Goal: Navigation & Orientation: Find specific page/section

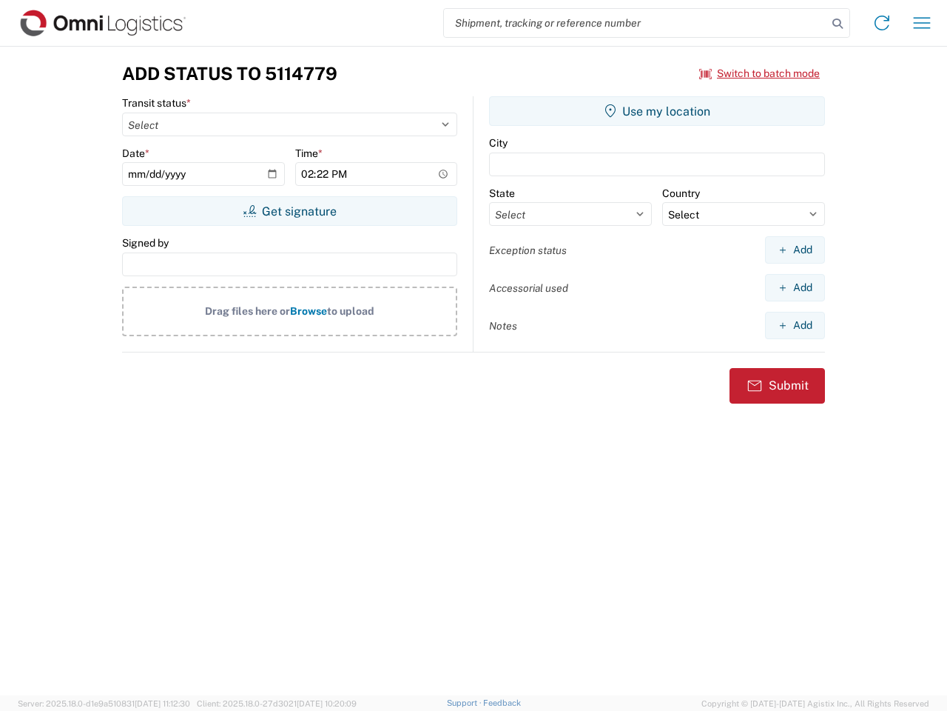
click at [636, 23] on input "search" at bounding box center [635, 23] width 383 height 28
click at [838, 24] on icon at bounding box center [838, 23] width 21 height 21
click at [882, 23] on icon at bounding box center [882, 23] width 24 height 24
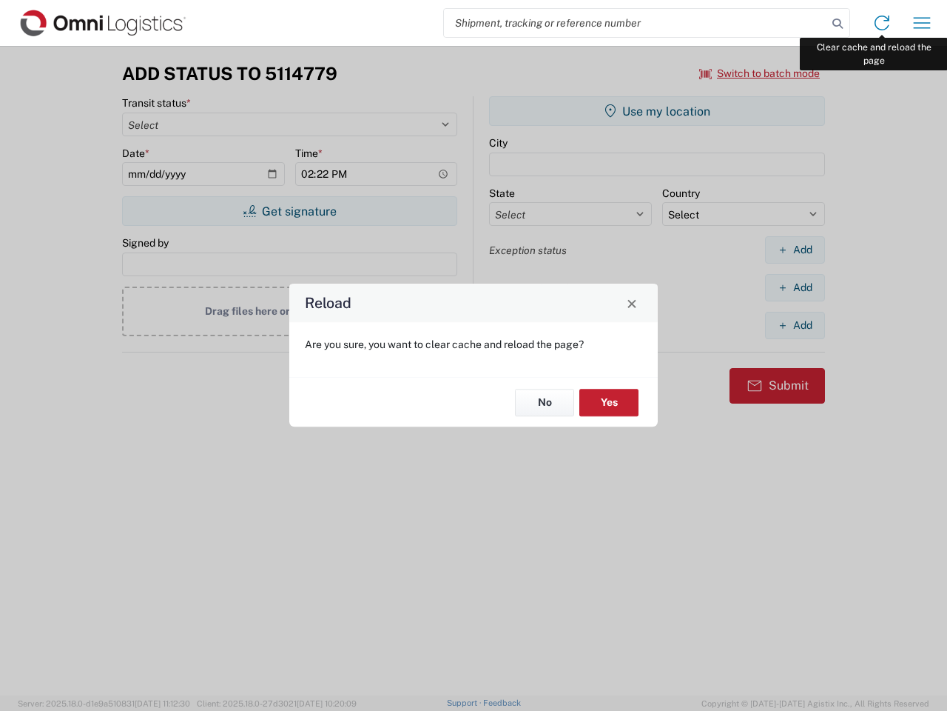
click at [922, 23] on div "Reload Are you sure, you want to clear cache and reload the page? No Yes" at bounding box center [473, 355] width 947 height 711
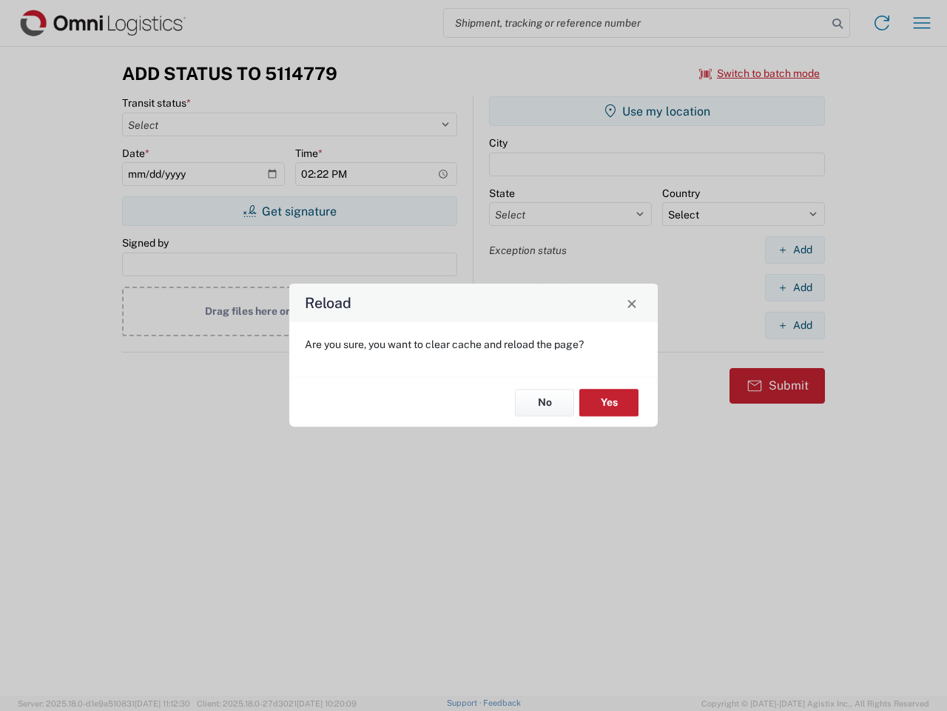
click at [760, 73] on div "Reload Are you sure, you want to clear cache and reload the page? No Yes" at bounding box center [473, 355] width 947 height 711
click at [289, 211] on div "Reload Are you sure, you want to clear cache and reload the page? No Yes" at bounding box center [473, 355] width 947 height 711
click at [657, 111] on div "Reload Are you sure, you want to clear cache and reload the page? No Yes" at bounding box center [473, 355] width 947 height 711
click at [795, 249] on div "Reload Are you sure, you want to clear cache and reload the page? No Yes" at bounding box center [473, 355] width 947 height 711
click at [795, 287] on div "Reload Are you sure, you want to clear cache and reload the page? No Yes" at bounding box center [473, 355] width 947 height 711
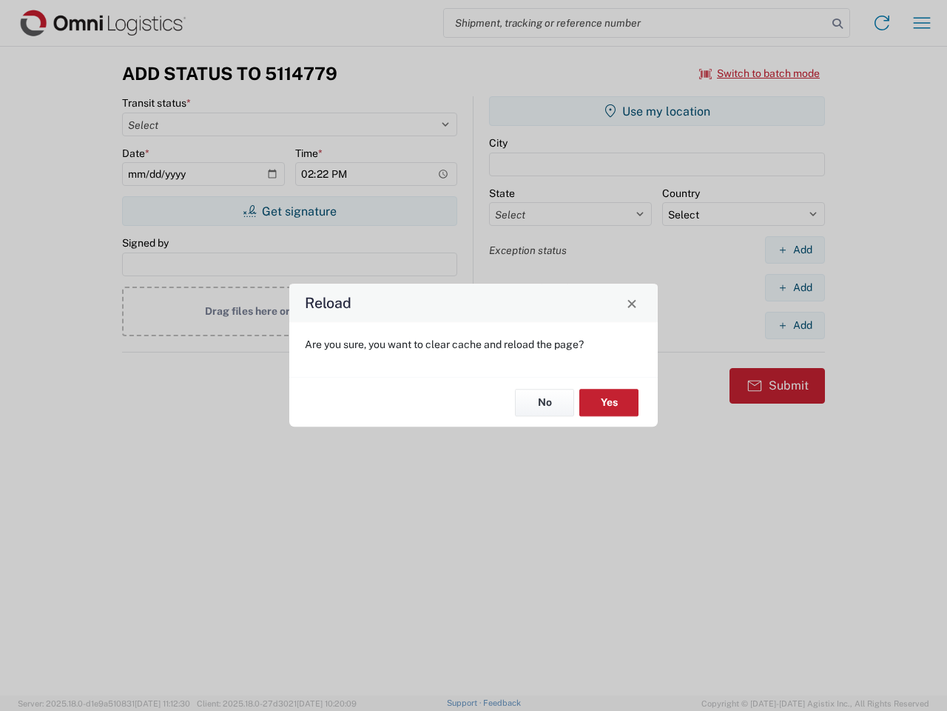
click at [795, 325] on div "Reload Are you sure, you want to clear cache and reload the page? No Yes" at bounding box center [473, 355] width 947 height 711
